Goal: Information Seeking & Learning: Learn about a topic

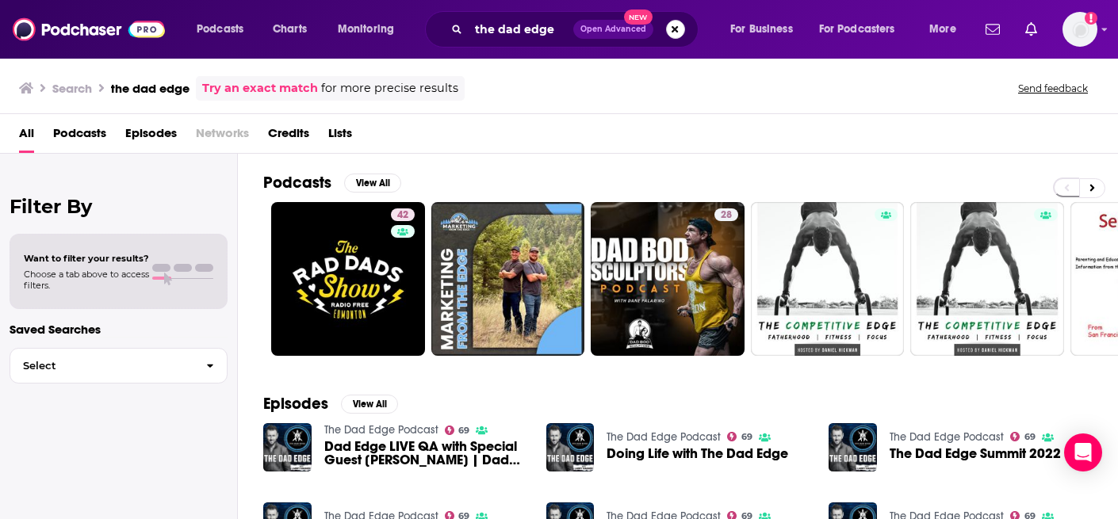
click at [681, 34] on button "Search podcasts, credits, & more..." at bounding box center [675, 29] width 19 height 19
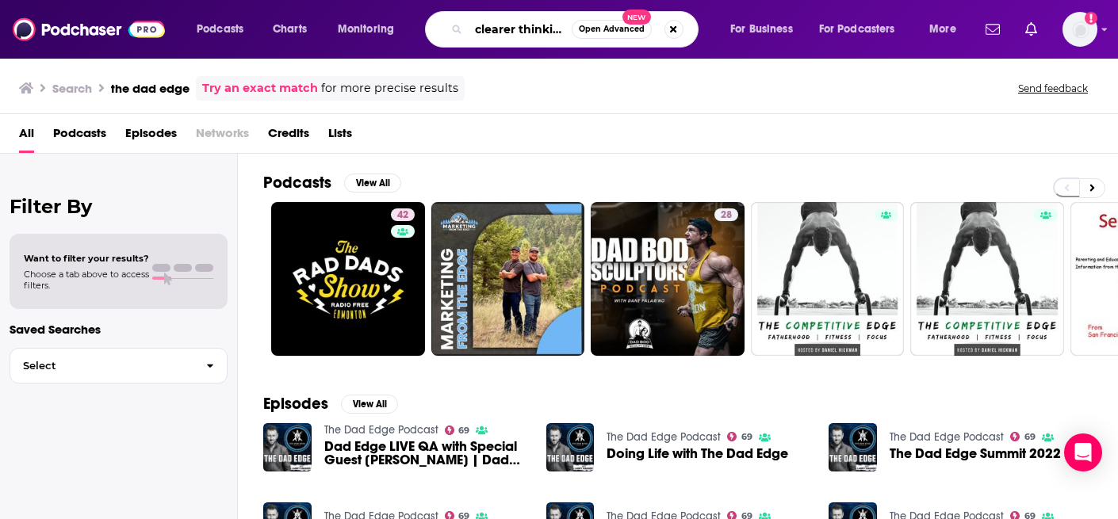
scroll to position [0, 4]
type input "clearer thinking"
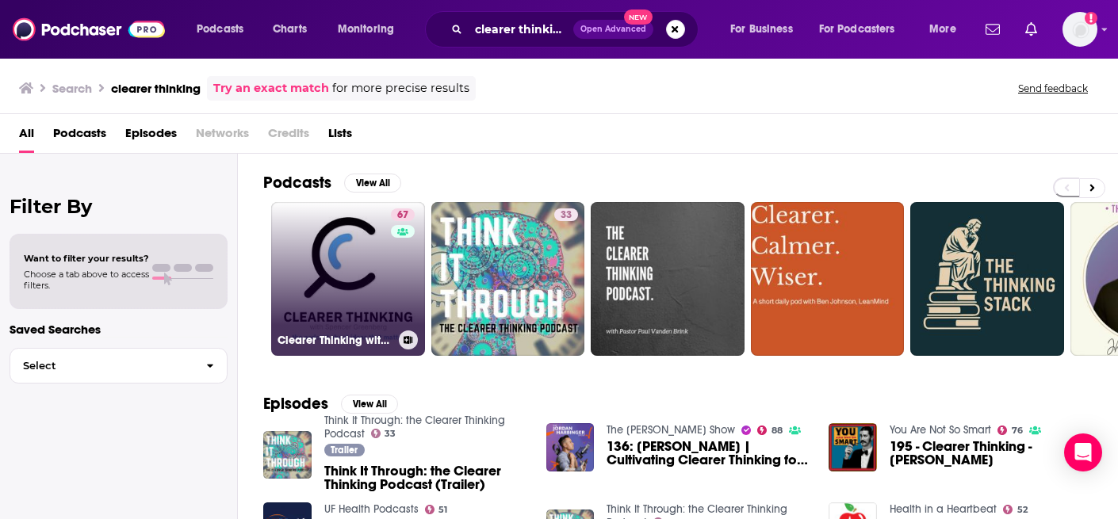
click at [324, 275] on link "67 Clearer Thinking with [PERSON_NAME]" at bounding box center [348, 279] width 154 height 154
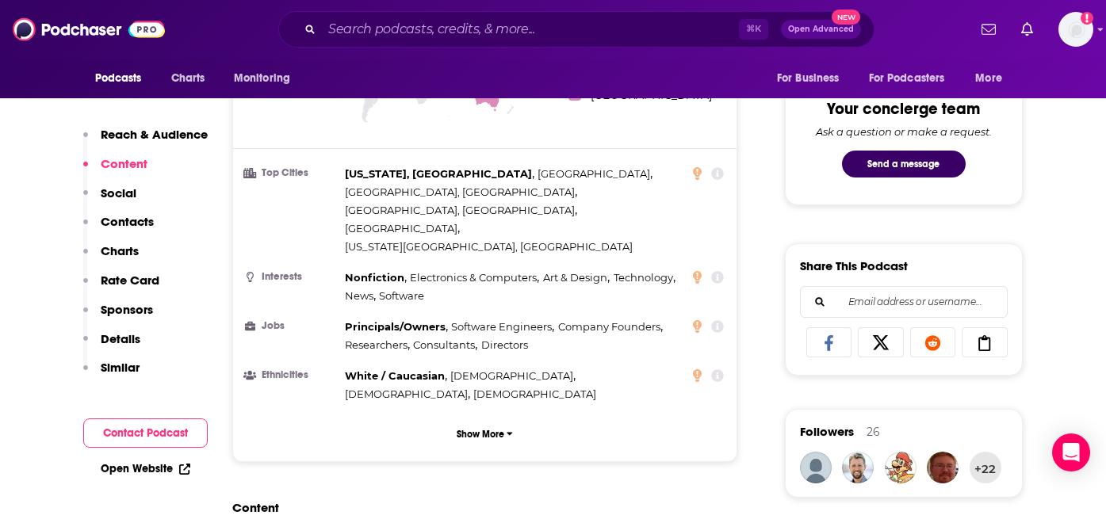
scroll to position [963, 0]
